Goal: Task Accomplishment & Management: Complete application form

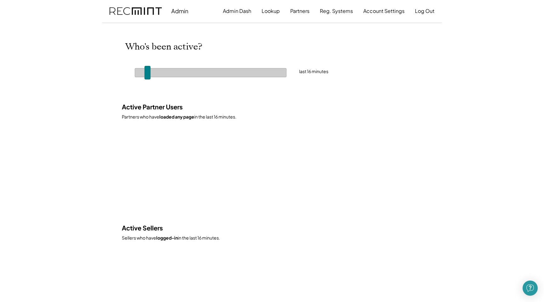
click at [146, 72] on span at bounding box center [148, 73] width 6 height 14
click at [106, 82] on div "Admin Admin Dash Lookup Partners Reg. Systems Account Settings Log Out Active P…" at bounding box center [272, 236] width 340 height 473
click at [148, 74] on span at bounding box center [148, 73] width 6 height 14
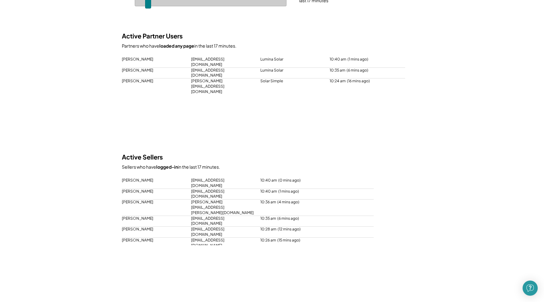
scroll to position [67, 0]
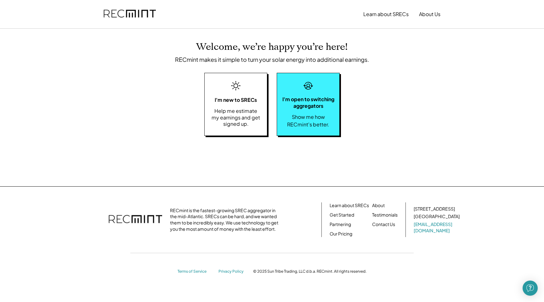
click at [311, 110] on div "I'm open to switching aggregators Show me how RECmint's better." at bounding box center [308, 104] width 63 height 63
select select "**********"
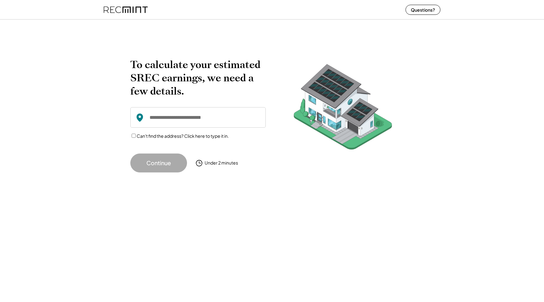
click at [86, 48] on div "To calculate your estimated SREC earnings, we need a few details. Can't find th…" at bounding box center [272, 104] width 544 height 149
click at [179, 118] on input "input" at bounding box center [197, 117] width 135 height 20
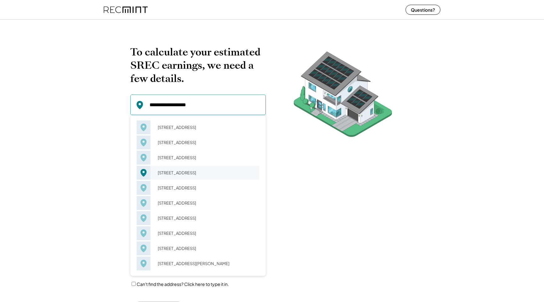
click at [176, 175] on div "2401 Cypress St Manasquan, NJ 08736" at bounding box center [207, 172] width 106 height 9
type input "**********"
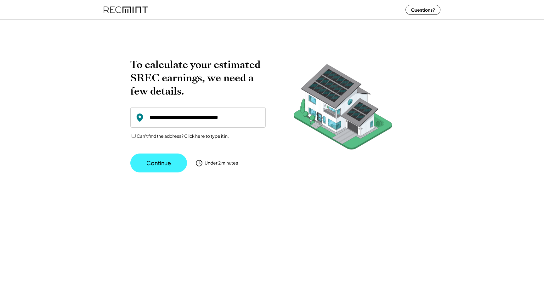
click at [164, 160] on button "Continue" at bounding box center [158, 162] width 57 height 19
